Goal: Use online tool/utility: Utilize a website feature to perform a specific function

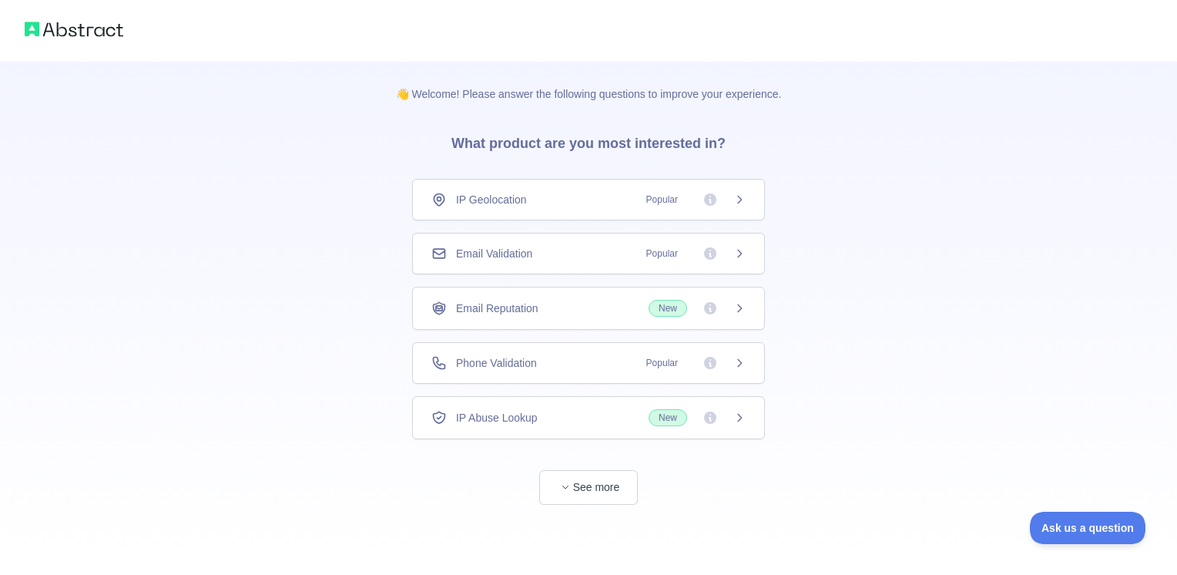
click at [504, 250] on span "Email Validation" at bounding box center [494, 253] width 76 height 15
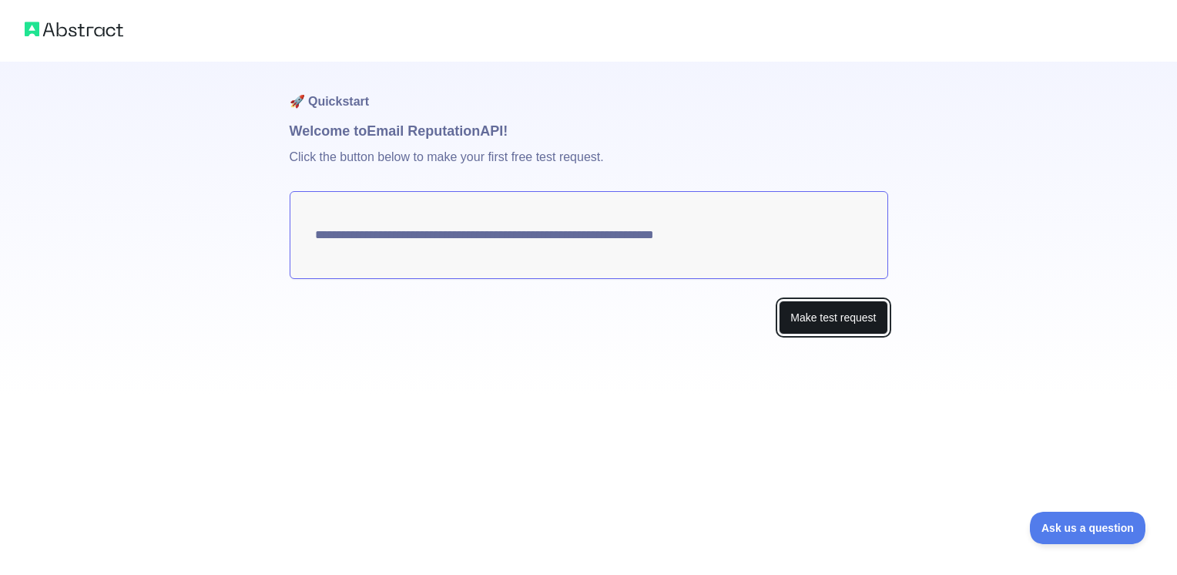
click at [801, 320] on button "Make test request" at bounding box center [833, 317] width 109 height 35
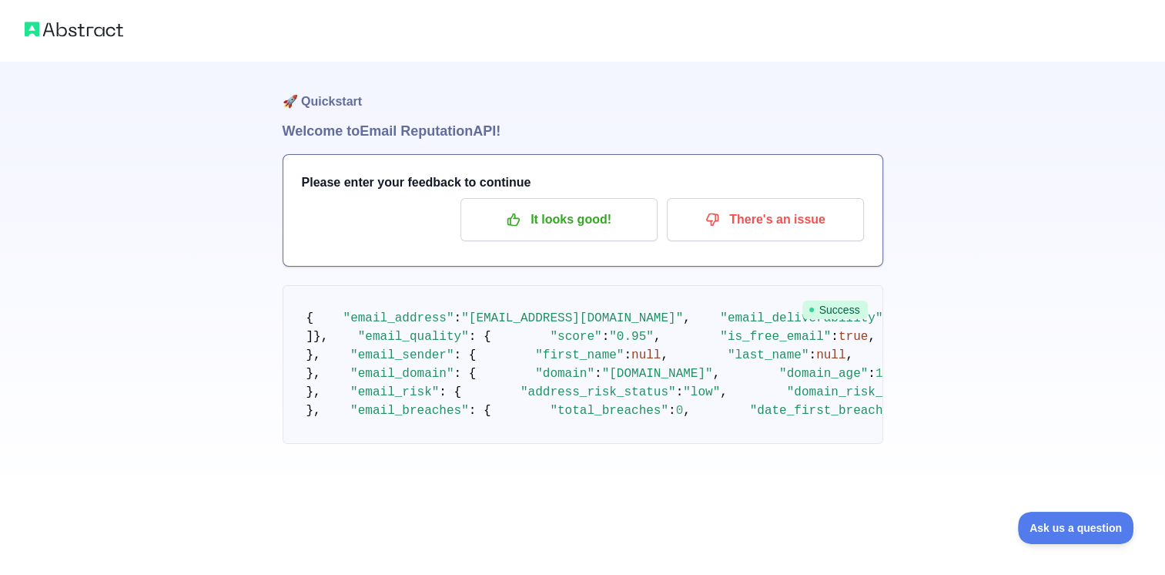
click at [553, 156] on div "Please enter your feedback to continue It looks good! There's an issue" at bounding box center [582, 210] width 599 height 111
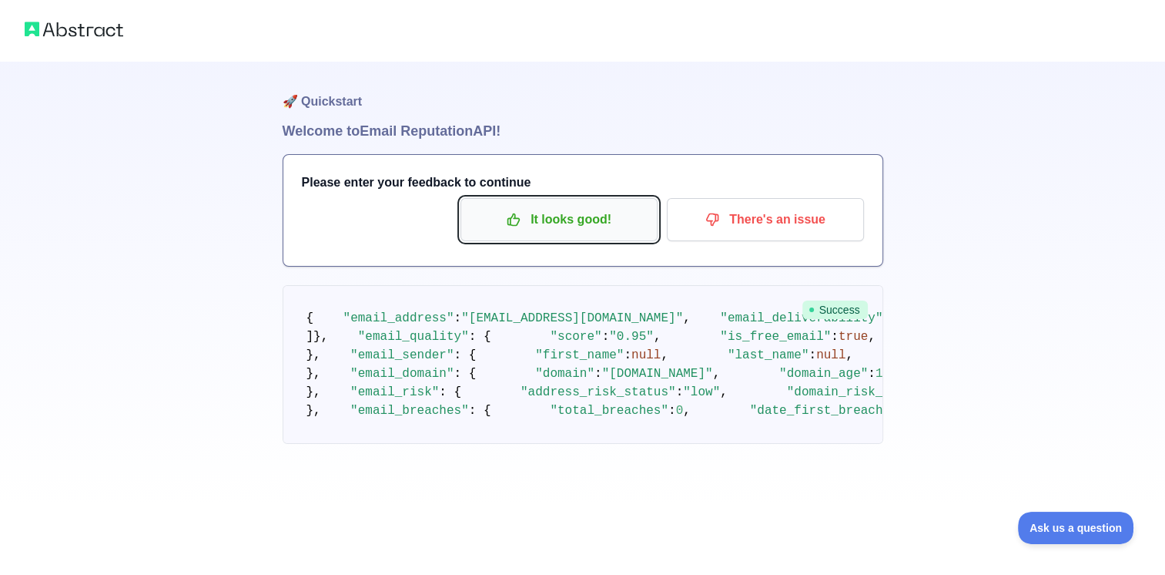
click at [585, 224] on p "It looks good!" at bounding box center [559, 219] width 174 height 26
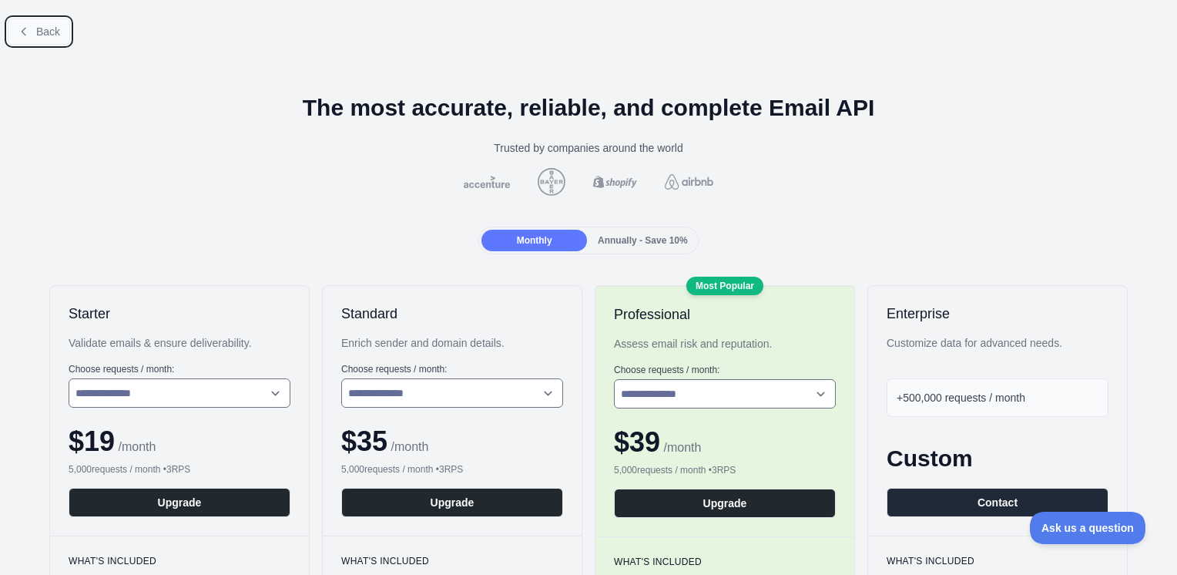
click at [37, 29] on span "Back" at bounding box center [48, 31] width 24 height 12
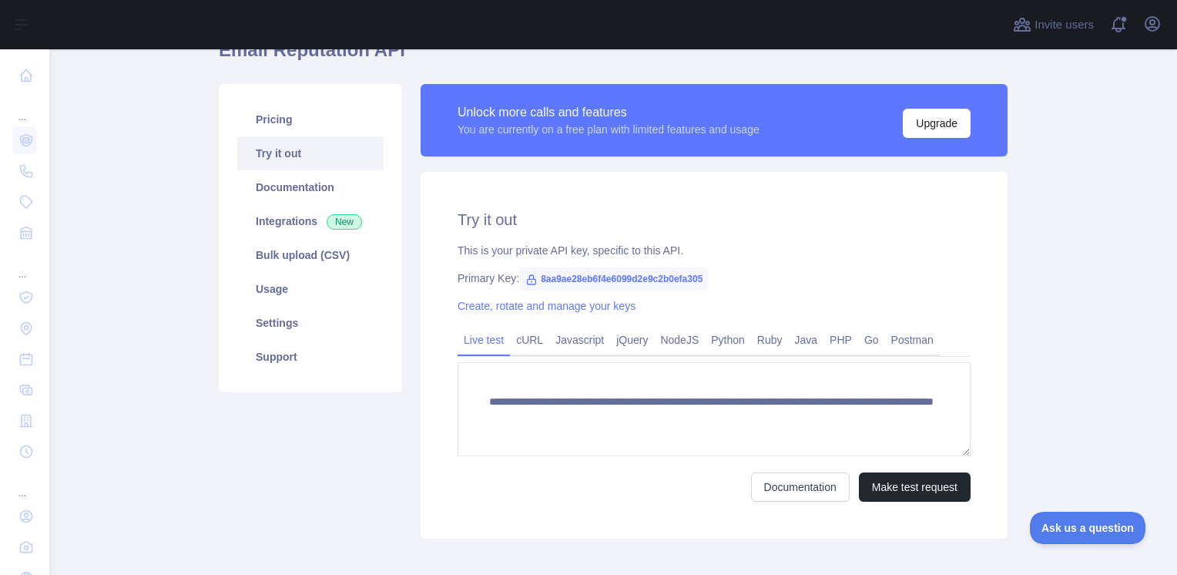
scroll to position [83, 0]
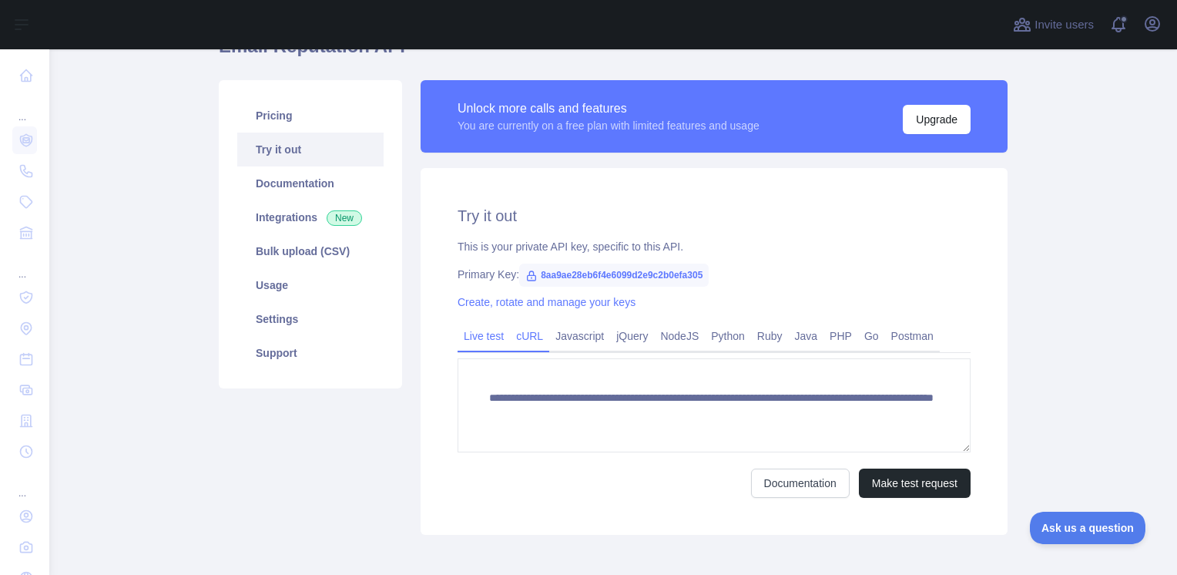
click at [517, 336] on link "cURL" at bounding box center [529, 336] width 39 height 25
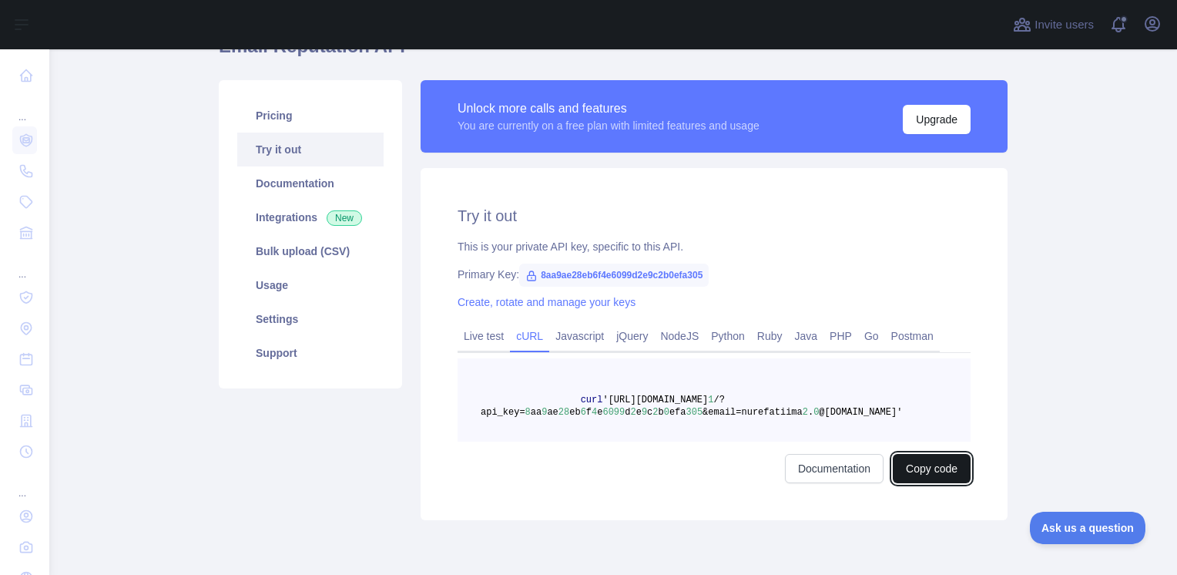
click at [944, 465] on button "Copy code" at bounding box center [932, 468] width 78 height 29
